Goal: Check status

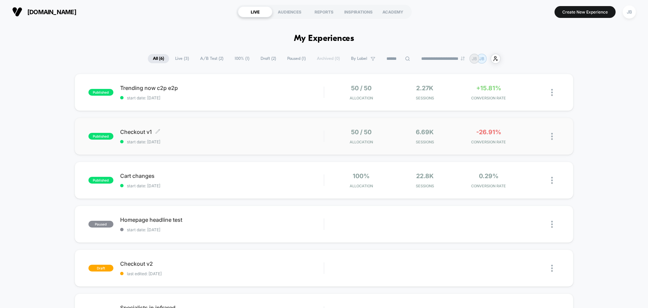
click at [213, 140] on span "start date: [DATE]" at bounding box center [222, 141] width 204 height 5
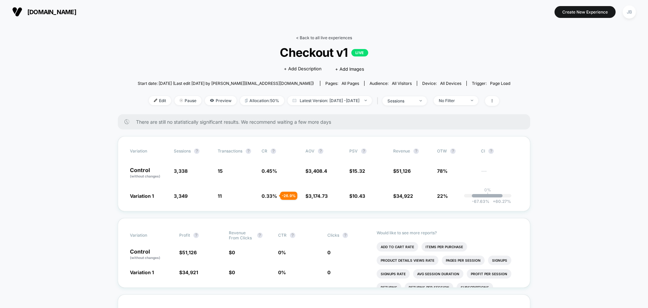
click at [316, 38] on link "< Back to all live experiences" at bounding box center [324, 37] width 56 height 5
